Goal: Information Seeking & Learning: Find specific page/section

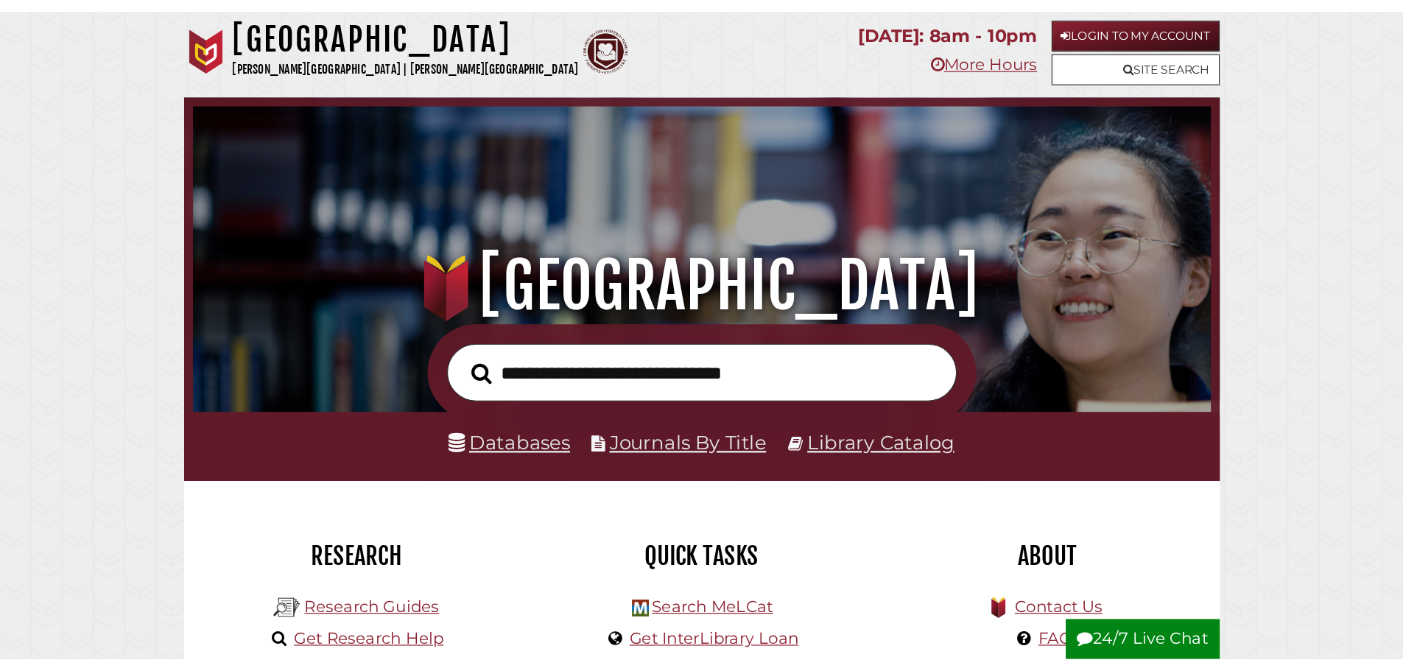
scroll to position [280, 839]
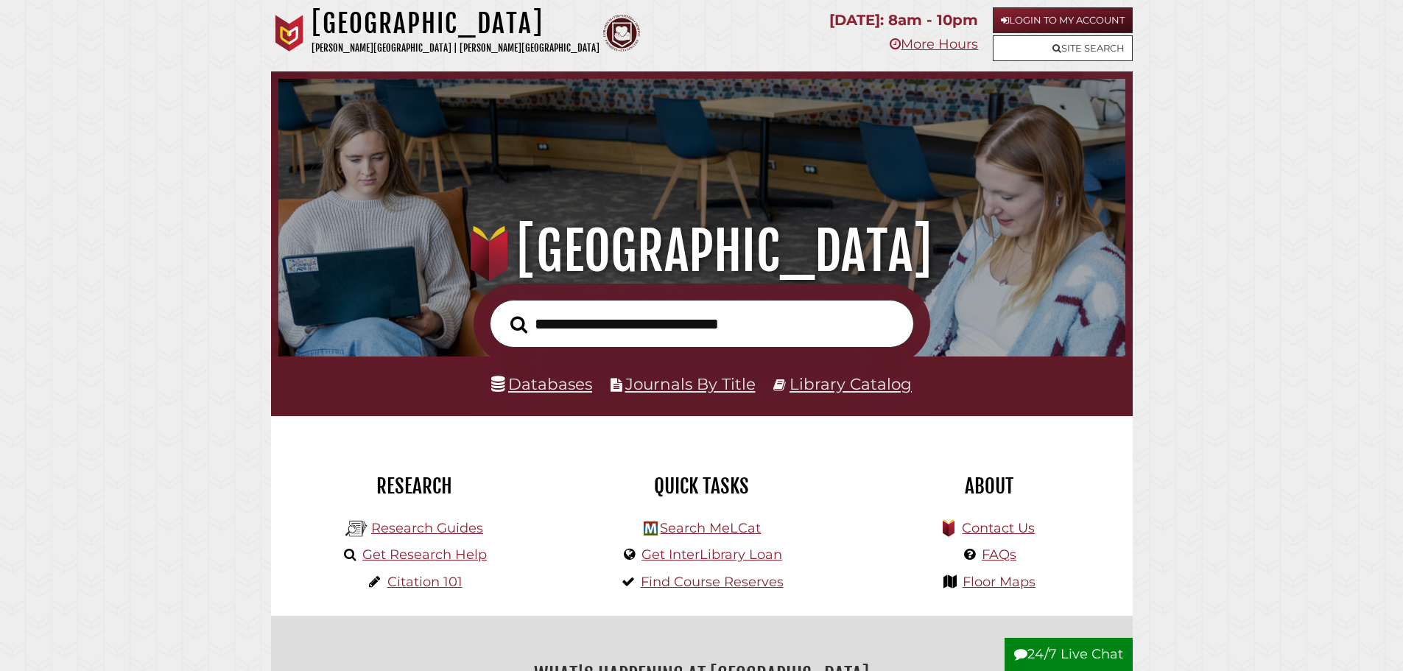
type input "*"
click at [503, 311] on button "Search" at bounding box center [519, 324] width 32 height 27
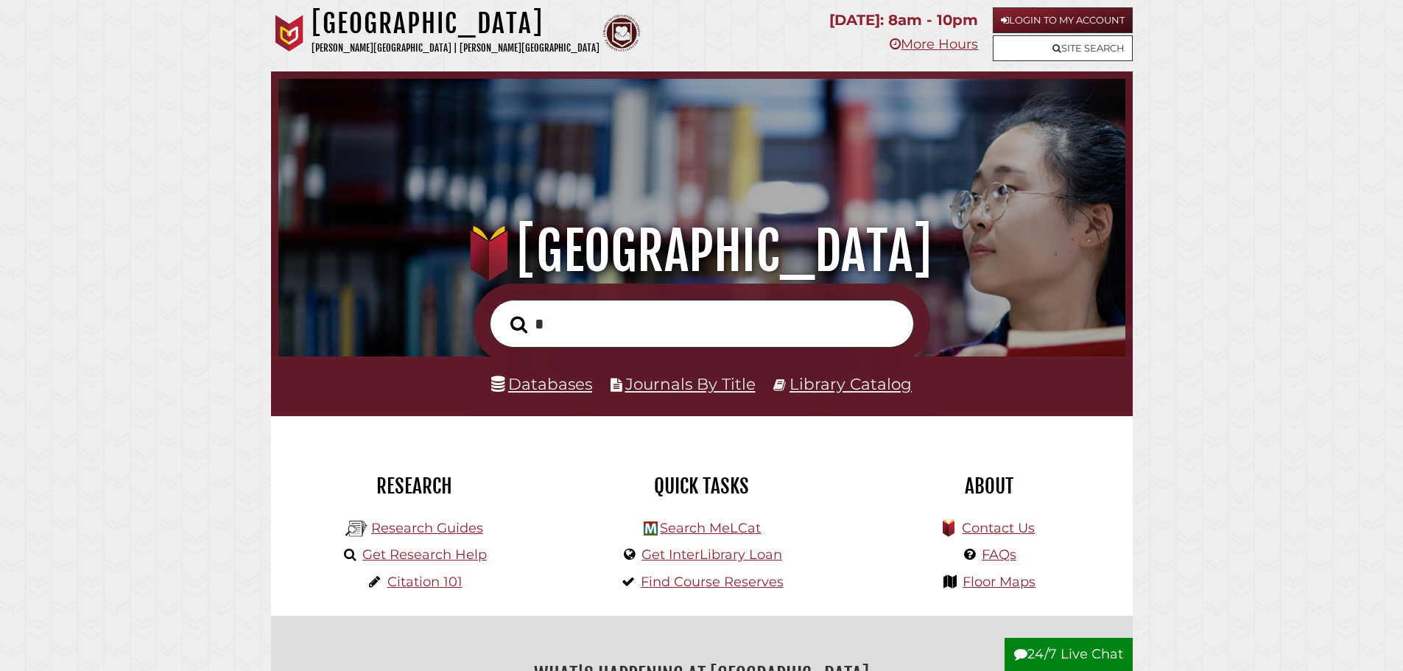
scroll to position [280, 839]
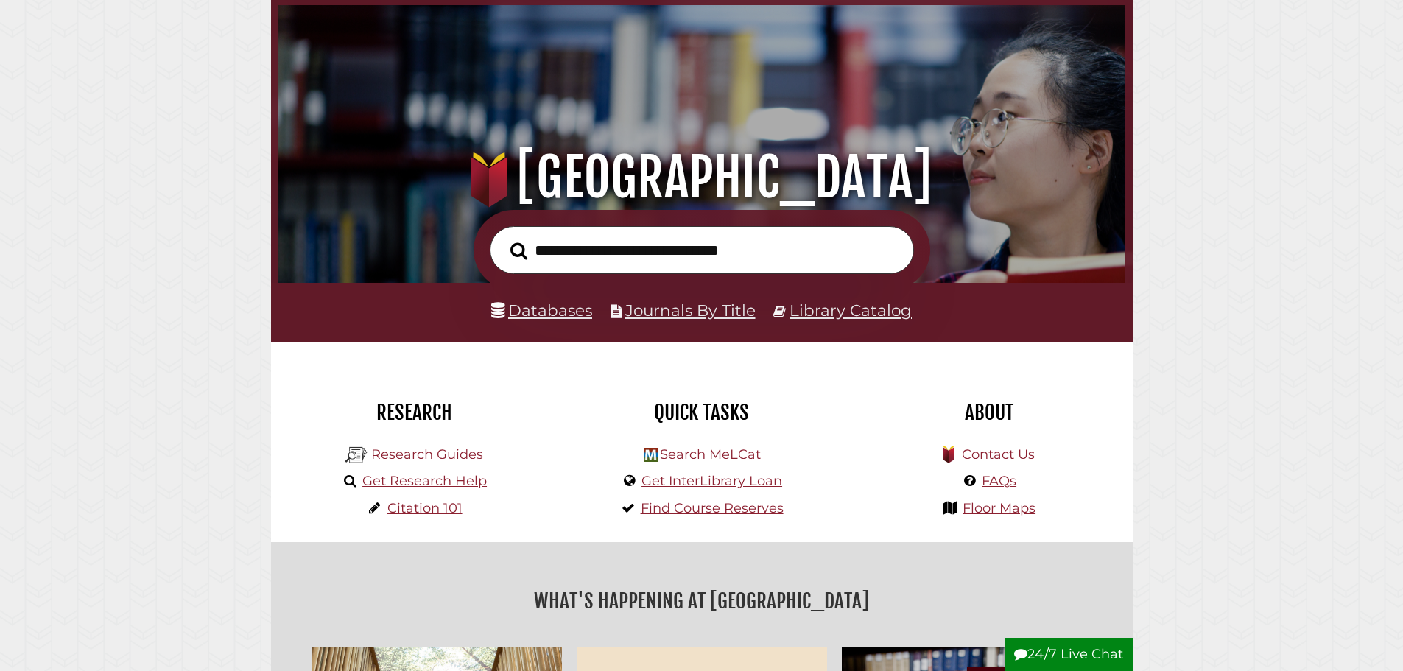
scroll to position [147, 0]
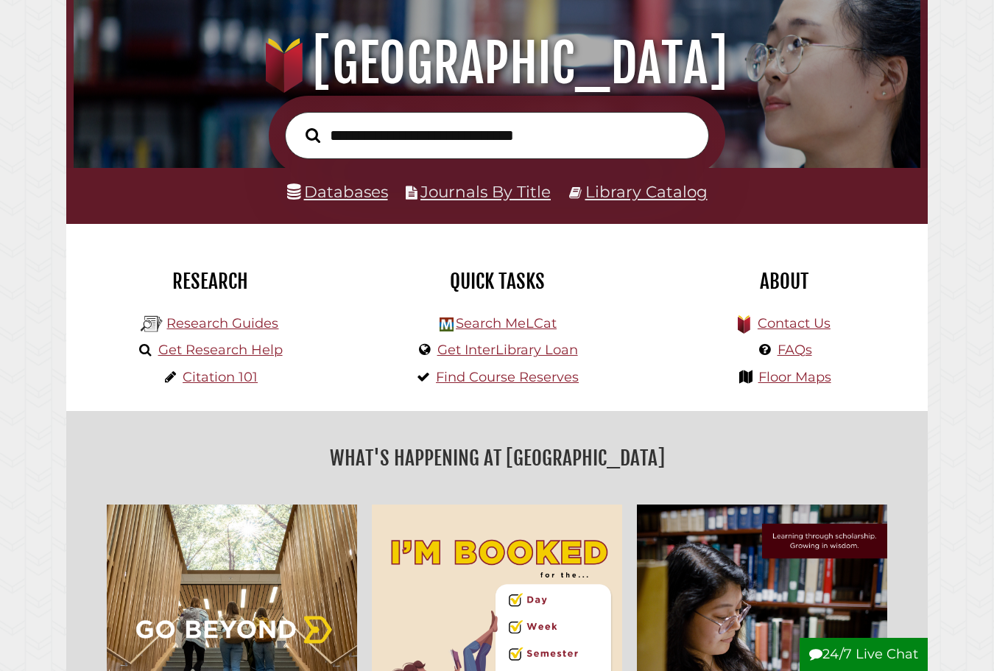
drag, startPoint x: 867, startPoint y: 345, endPoint x: 817, endPoint y: 288, distance: 75.1
click at [813, 284] on h2 "About" at bounding box center [784, 281] width 265 height 25
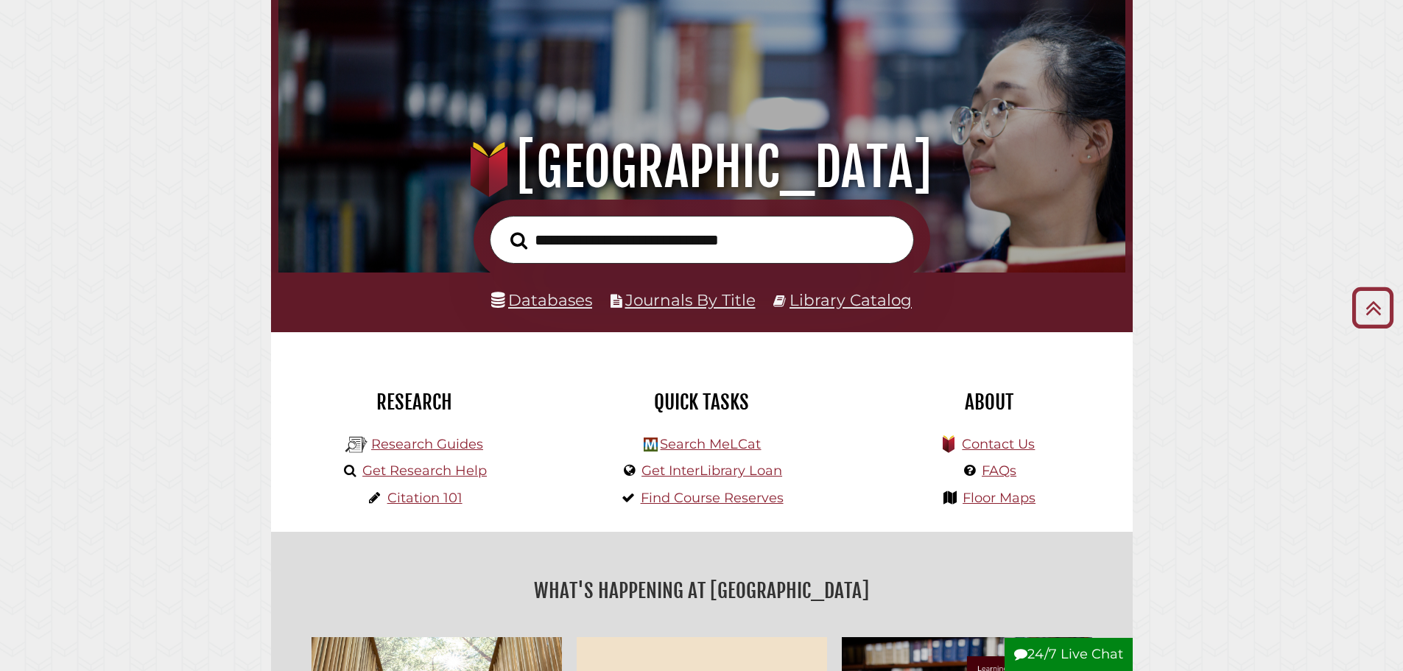
scroll to position [0, 0]
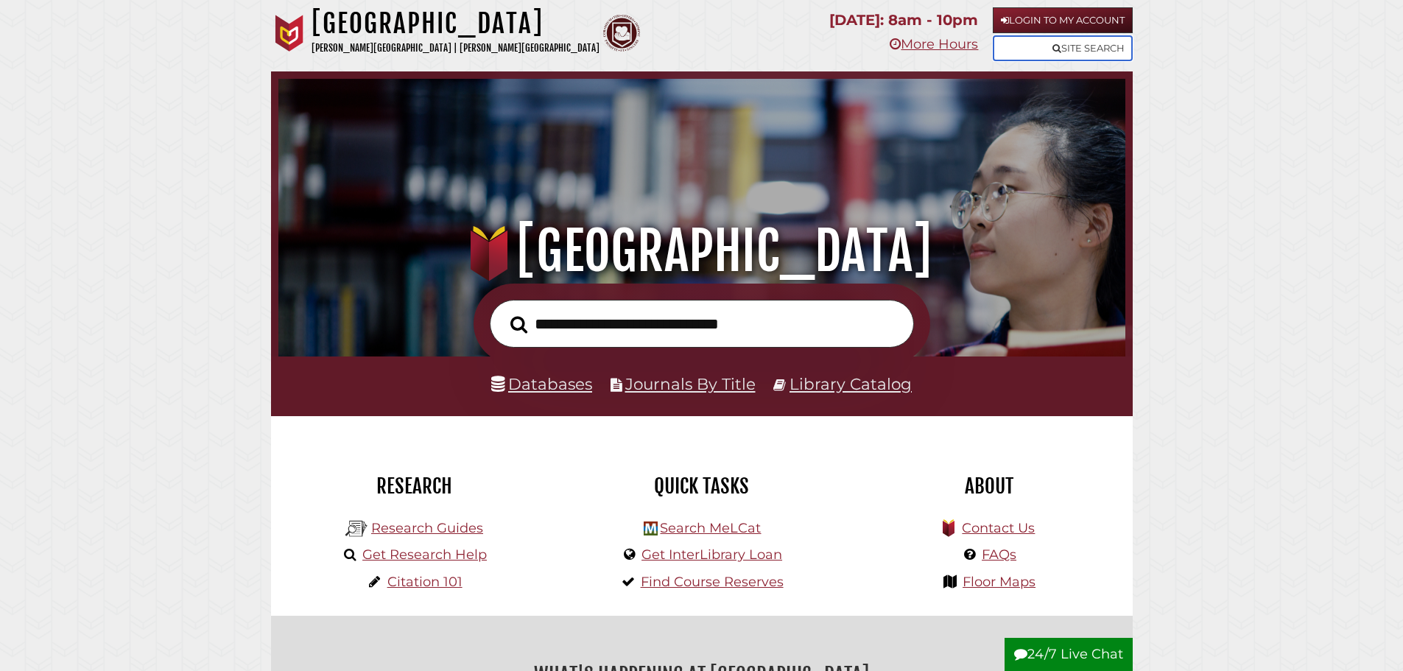
click at [1107, 49] on link "Site Search" at bounding box center [1062, 48] width 140 height 26
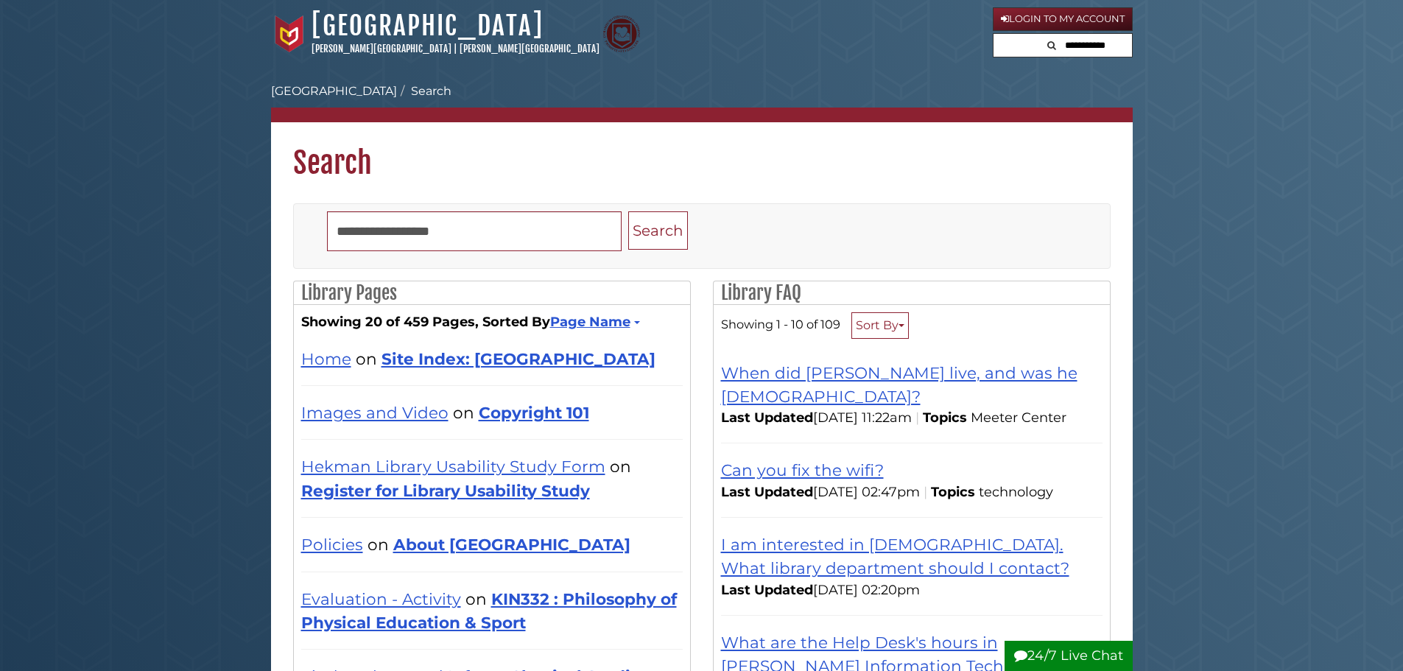
click at [1070, 42] on input "text" at bounding box center [1087, 46] width 88 height 24
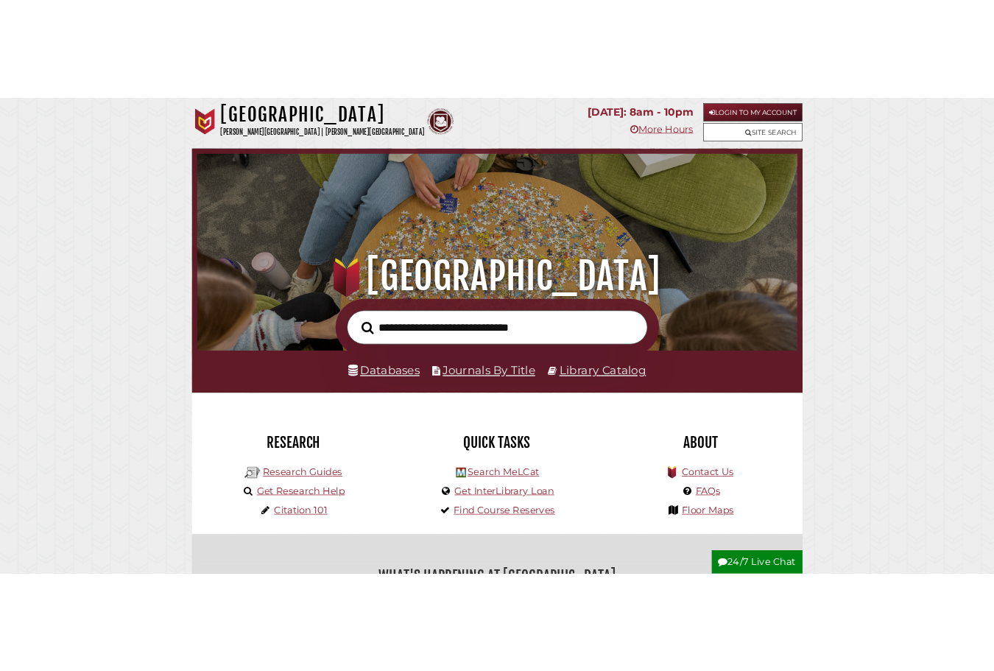
scroll to position [280, 839]
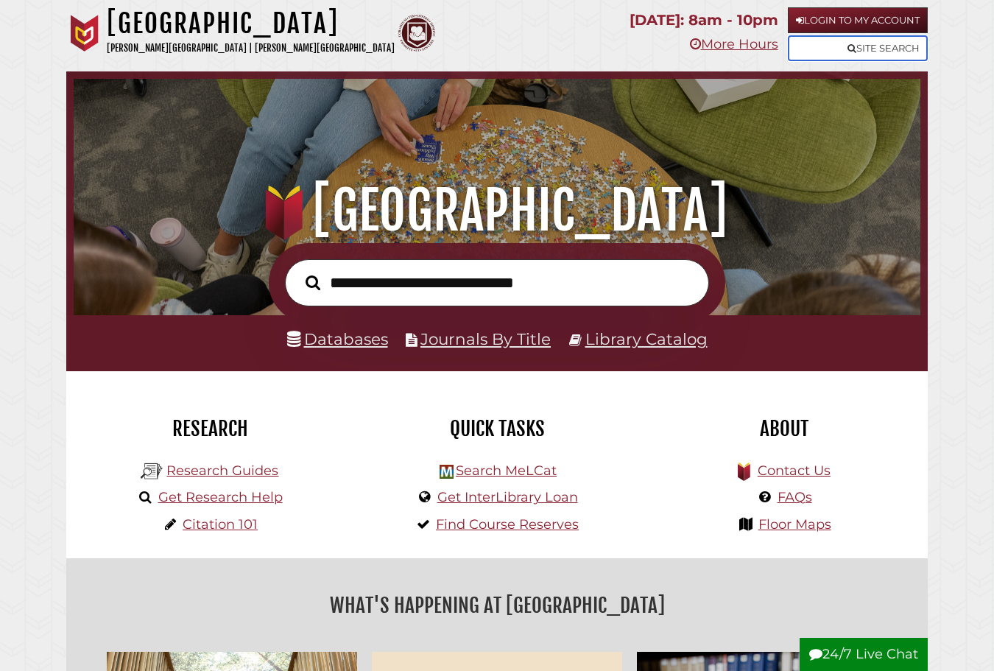
click at [903, 54] on link "Site Search" at bounding box center [858, 48] width 140 height 26
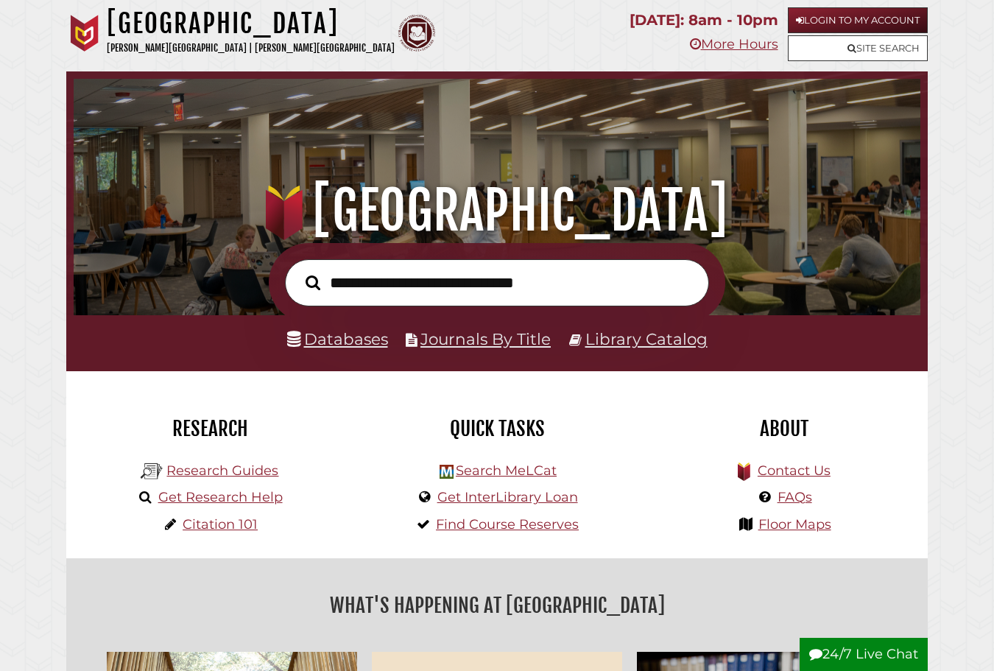
scroll to position [280, 839]
click at [892, 52] on link "Site Search" at bounding box center [858, 48] width 140 height 26
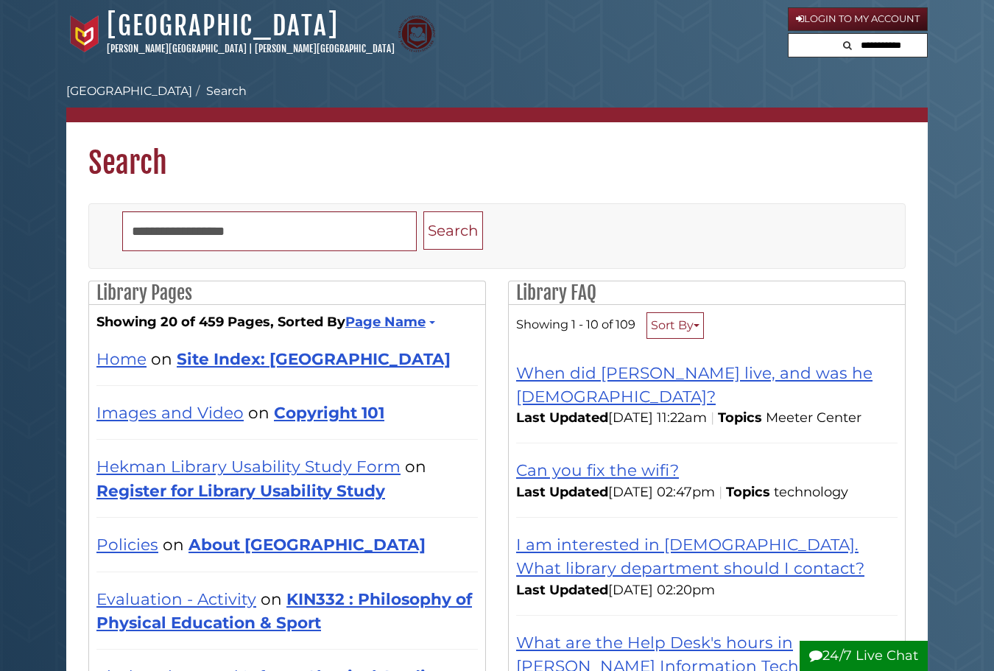
click at [890, 46] on input "text" at bounding box center [883, 46] width 88 height 24
type input "**"
click at [789, 34] on button "Search" at bounding box center [798, 44] width 18 height 20
click at [884, 40] on input "**" at bounding box center [883, 46] width 88 height 24
type input "*"
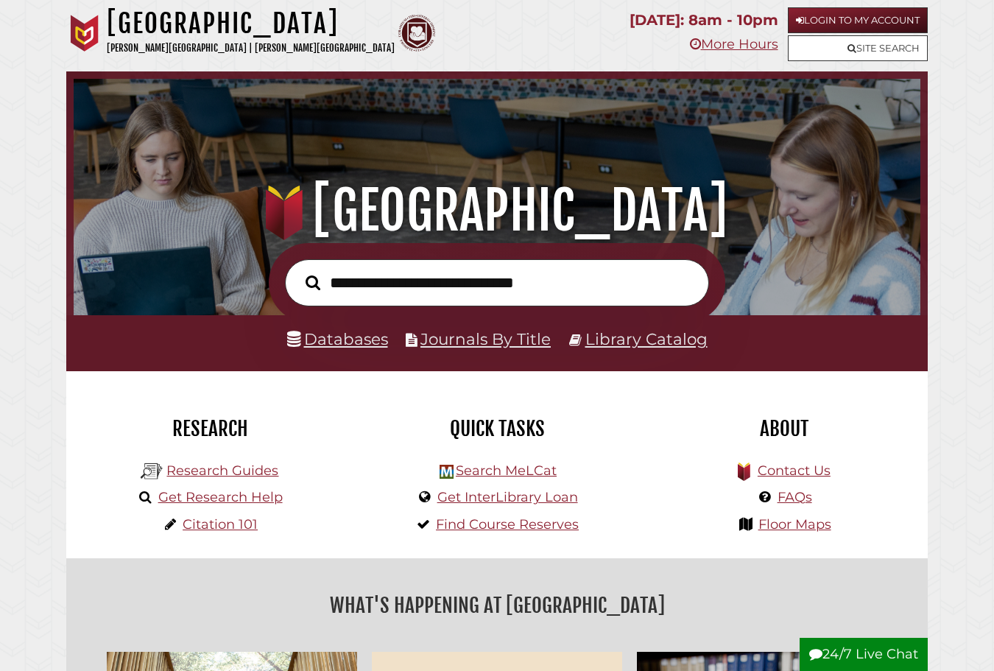
scroll to position [280, 839]
click at [897, 45] on link "Site Search" at bounding box center [858, 48] width 140 height 26
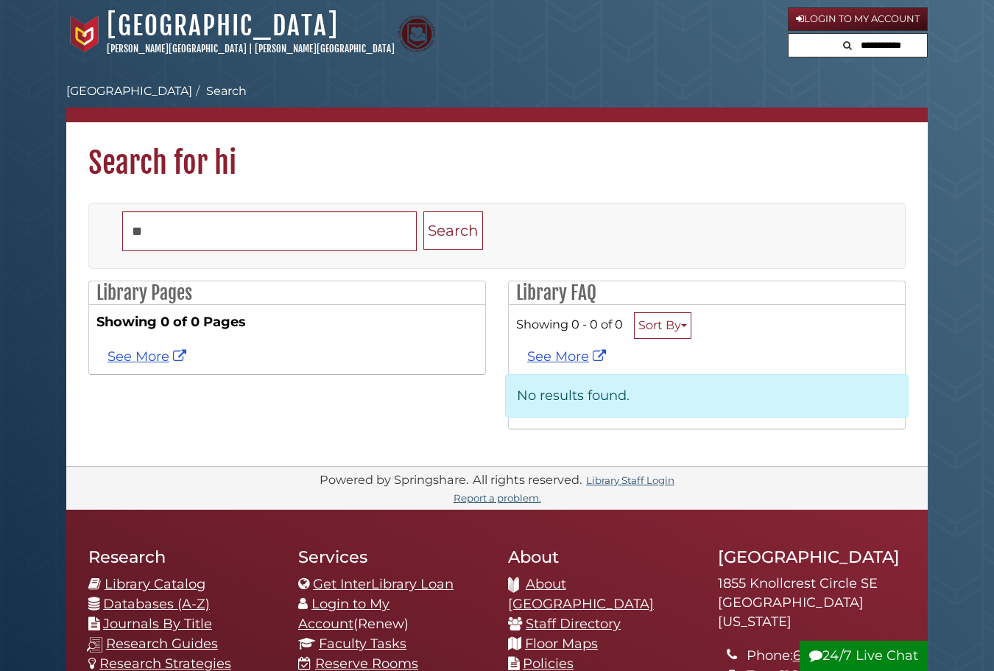
click at [911, 49] on input "text" at bounding box center [883, 46] width 88 height 24
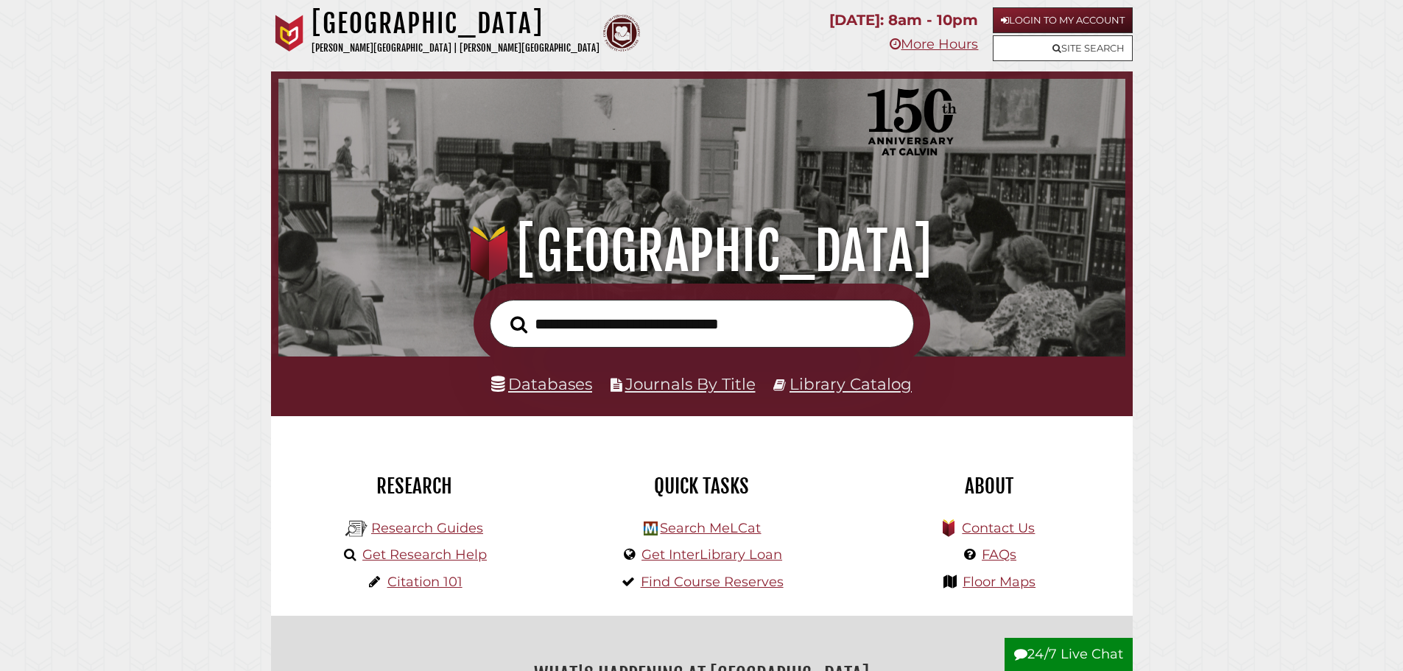
click at [689, 316] on input "text" at bounding box center [702, 324] width 424 height 48
type input "******"
click at [503, 311] on button "Search" at bounding box center [519, 324] width 32 height 27
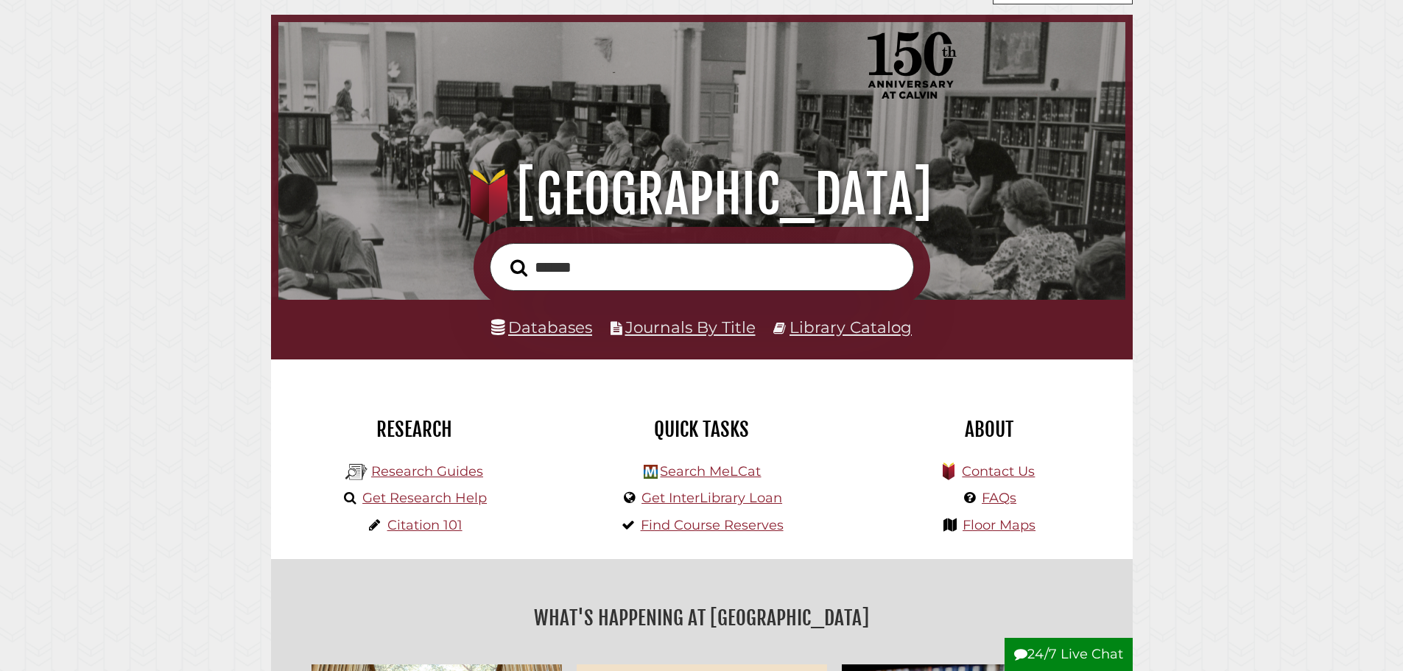
scroll to position [74, 0]
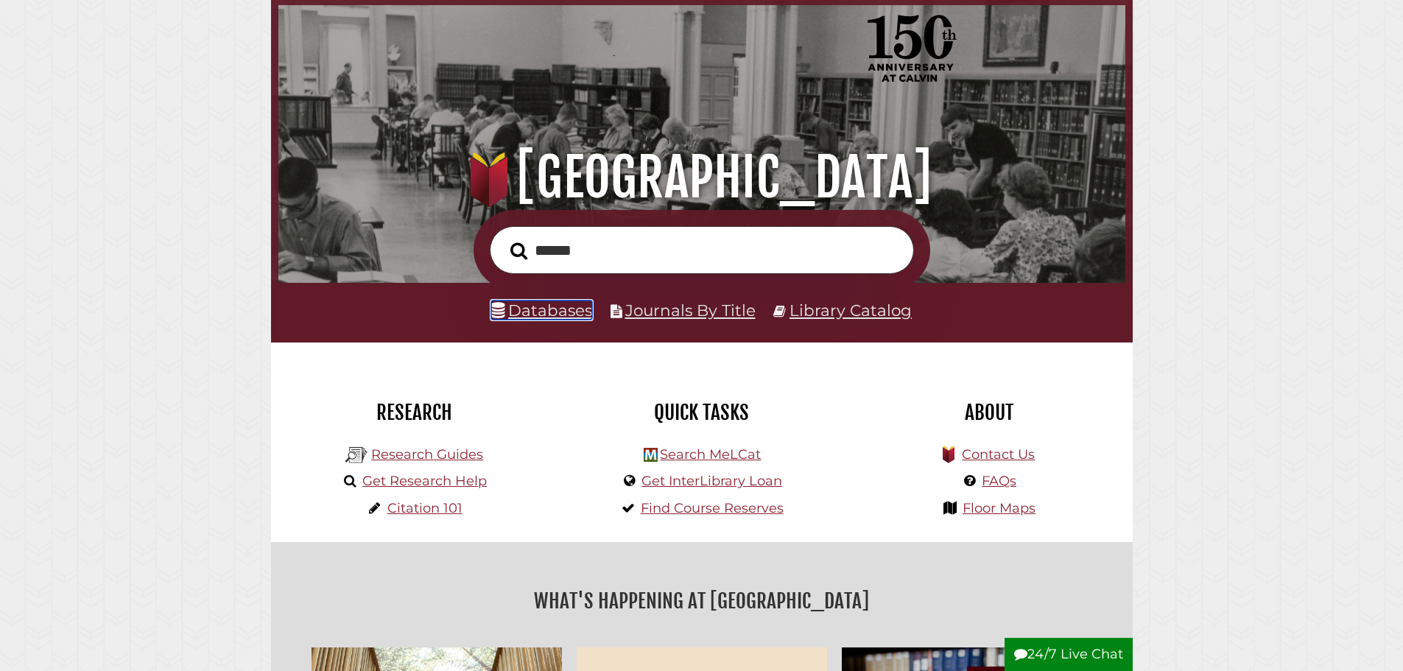
click at [557, 314] on link "Databases" at bounding box center [541, 309] width 101 height 19
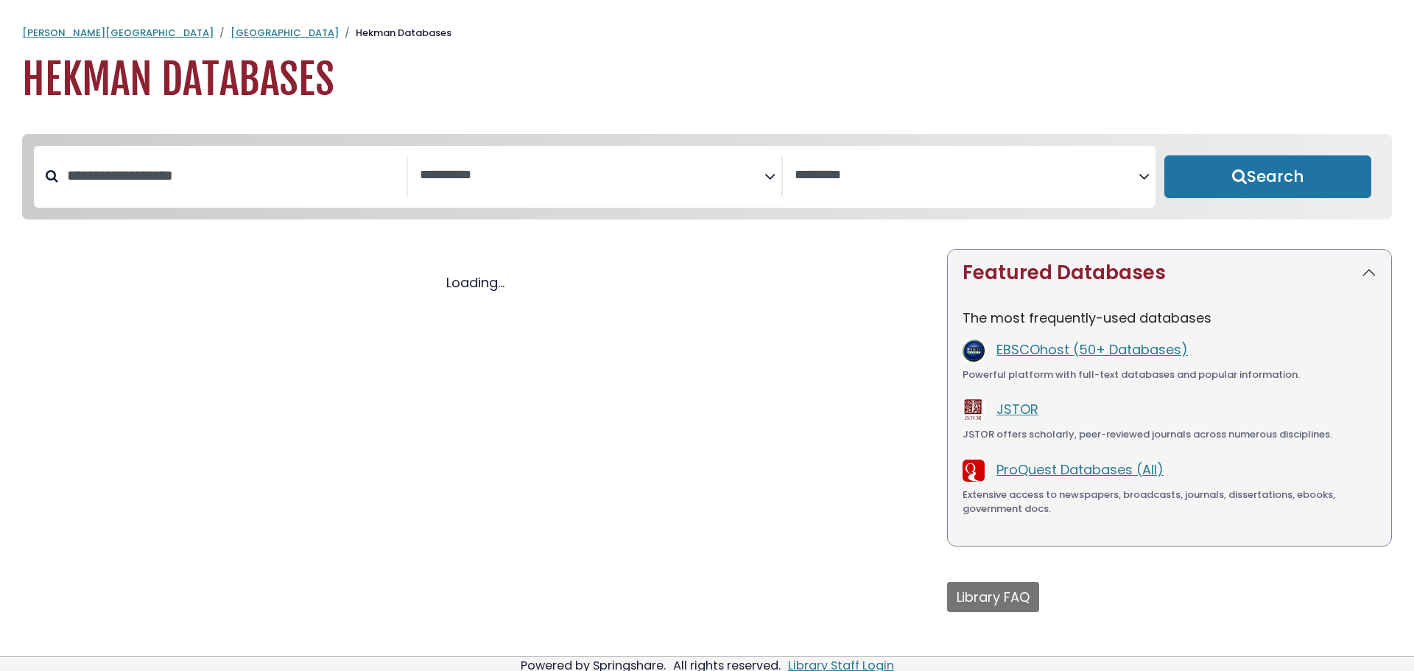
select select "Database Subject Filter"
select select "Database Vendors Filter"
select select "Database Subject Filter"
select select "Database Vendors Filter"
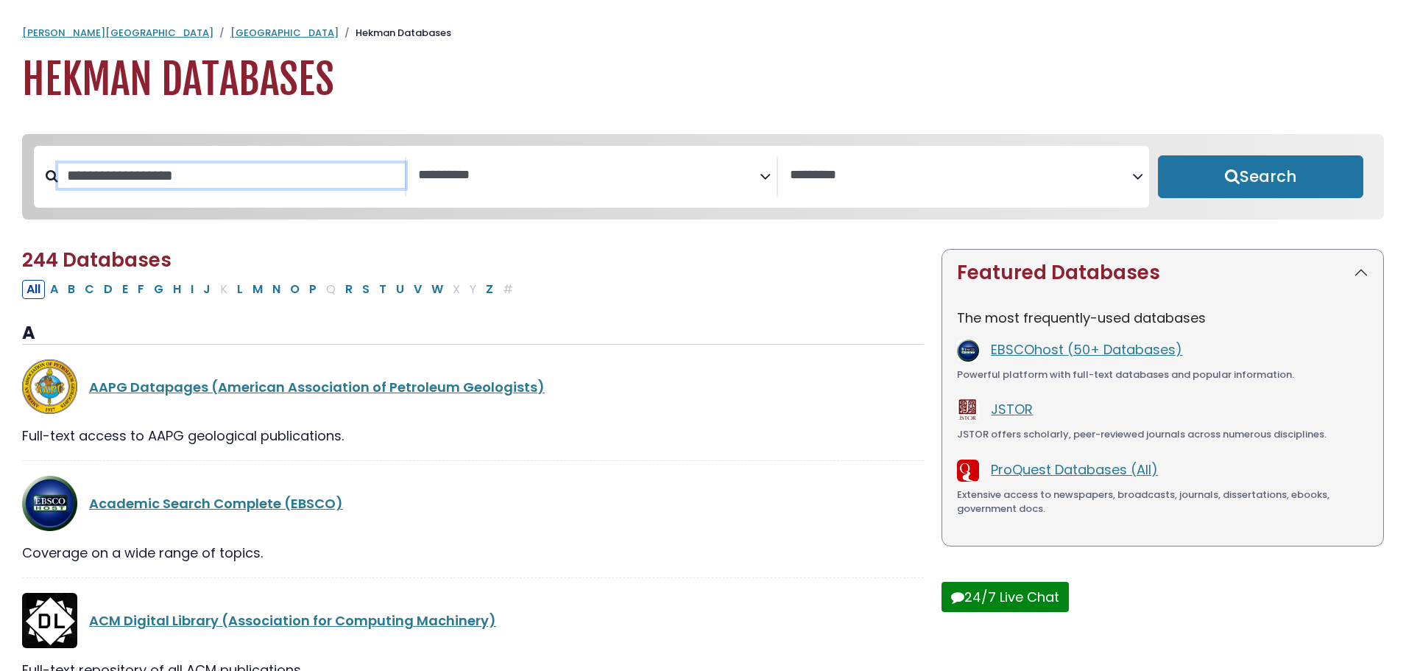
click at [194, 175] on input "Search database by title or keyword" at bounding box center [231, 175] width 347 height 24
click at [639, 373] on div "AAPG Datapages (American Association of Petroleum Geologists)" at bounding box center [473, 386] width 902 height 55
click at [320, 187] on input "Search database by title or keyword" at bounding box center [231, 175] width 347 height 24
type input "**********"
click at [1158, 155] on button "Search" at bounding box center [1260, 176] width 205 height 43
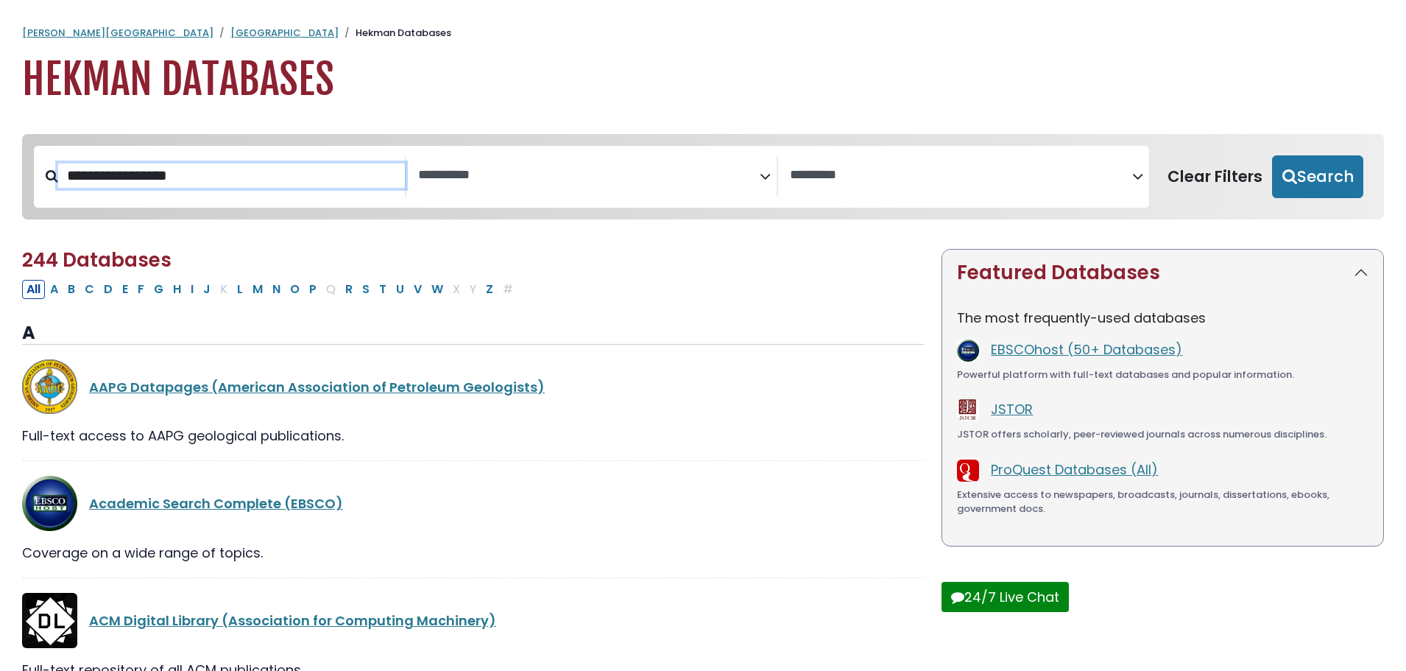
select select "Database Subject Filter"
select select "Database Vendors Filter"
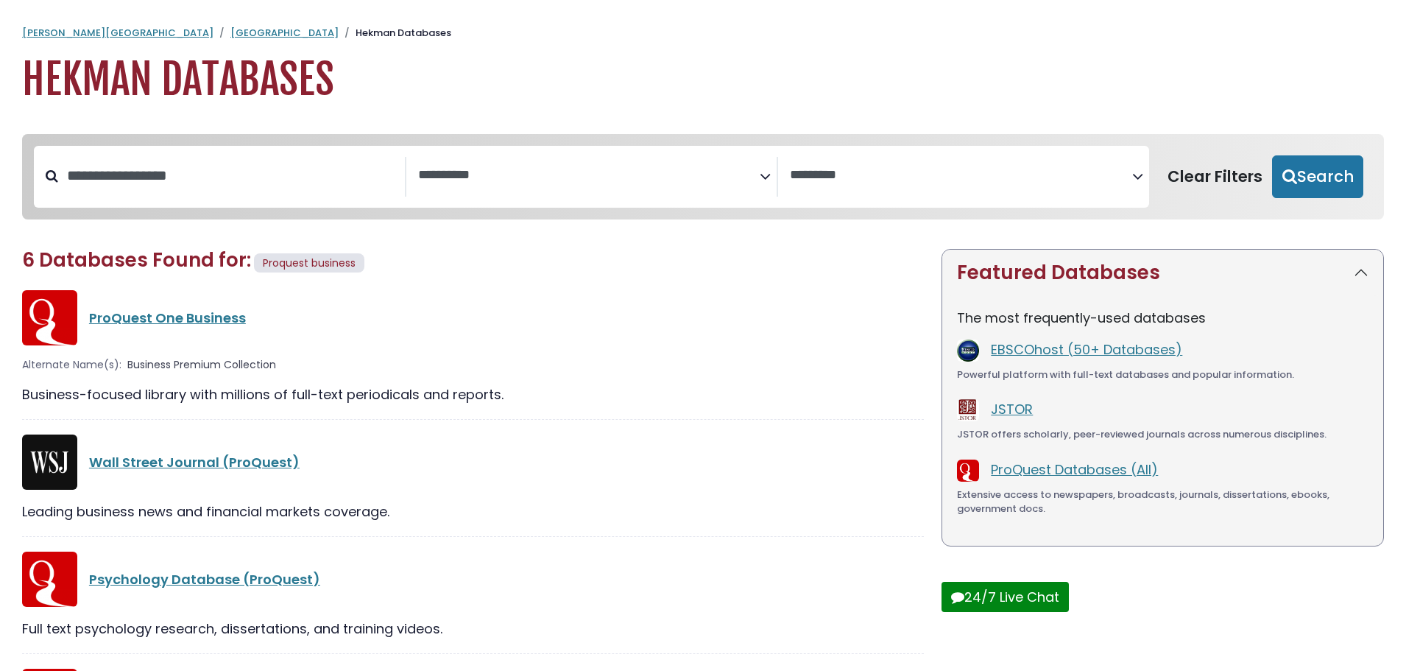
click at [596, 313] on div "ProQuest One Business" at bounding box center [506, 318] width 835 height 20
click at [328, 188] on input "**********" at bounding box center [231, 175] width 347 height 24
type input "*"
click at [509, 305] on div "ProQuest One Business" at bounding box center [473, 317] width 902 height 55
click at [230, 32] on link "[GEOGRAPHIC_DATA]" at bounding box center [284, 33] width 108 height 14
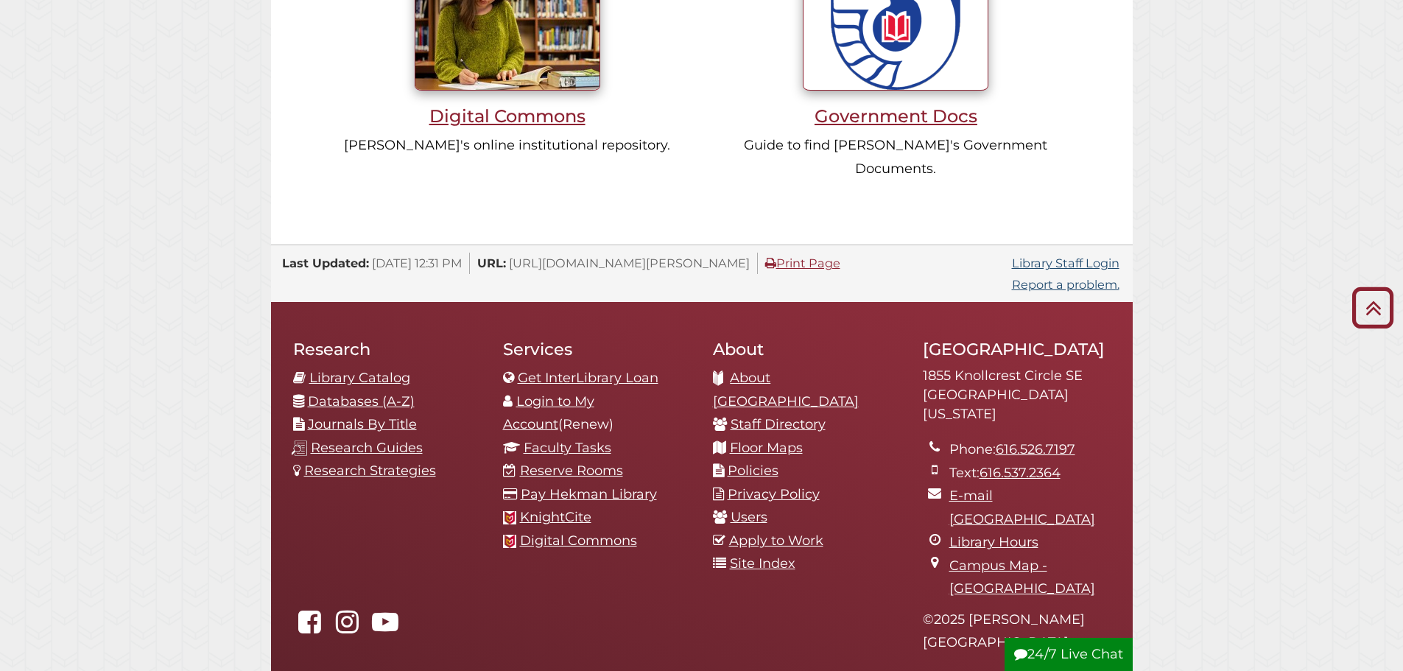
scroll to position [1540, 0]
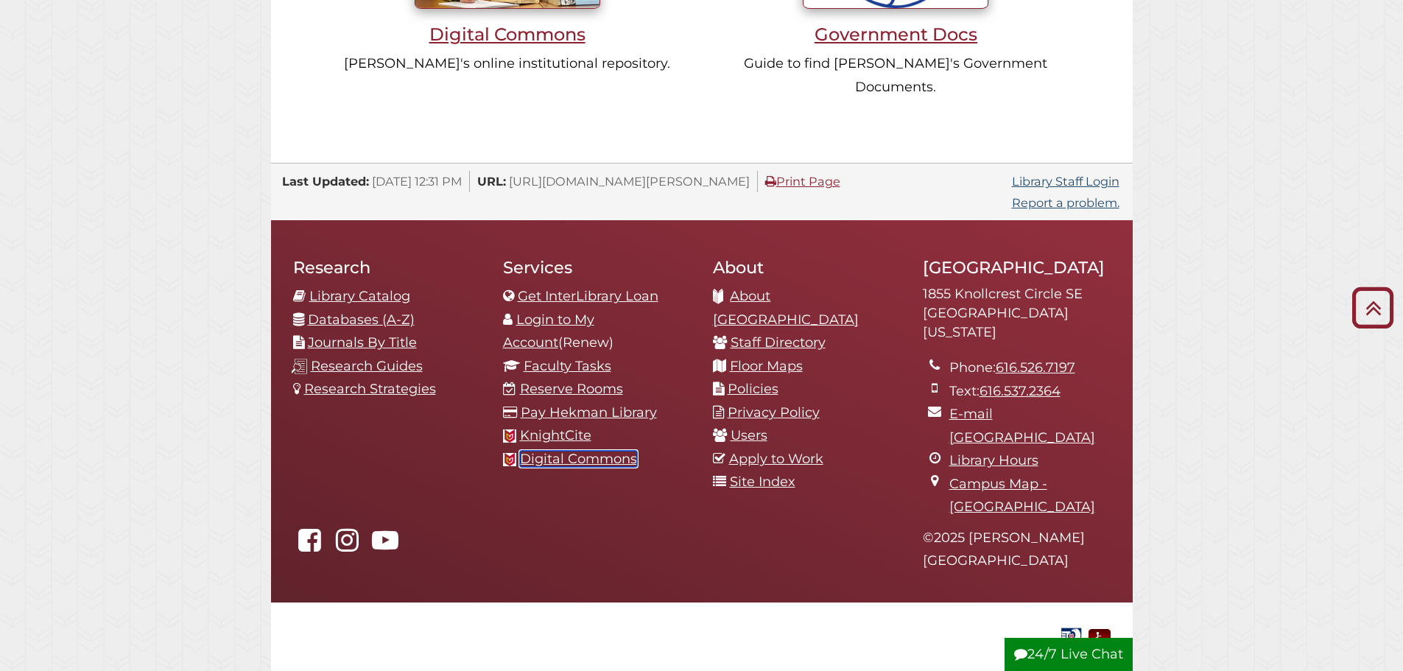
click at [603, 451] on link "Digital Commons" at bounding box center [578, 459] width 117 height 16
